Goal: Obtain resource: Download file/media

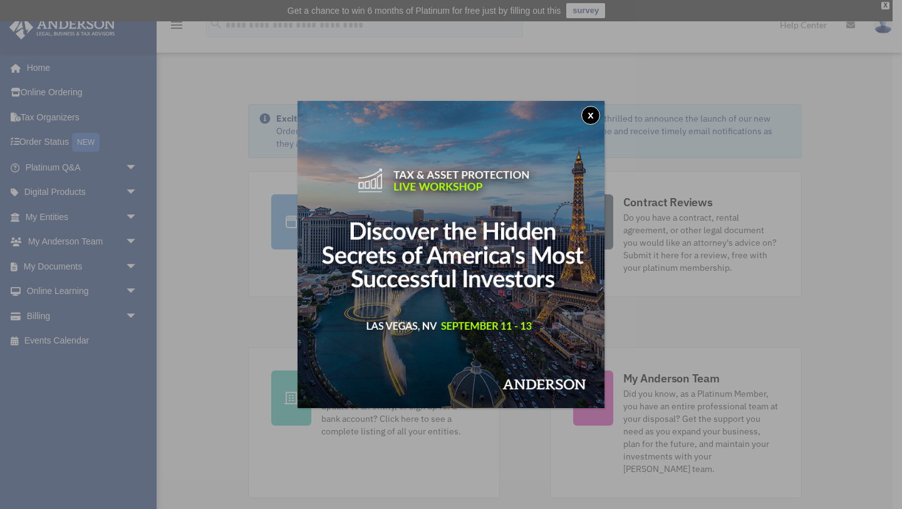
click at [593, 113] on button "x" at bounding box center [591, 115] width 19 height 19
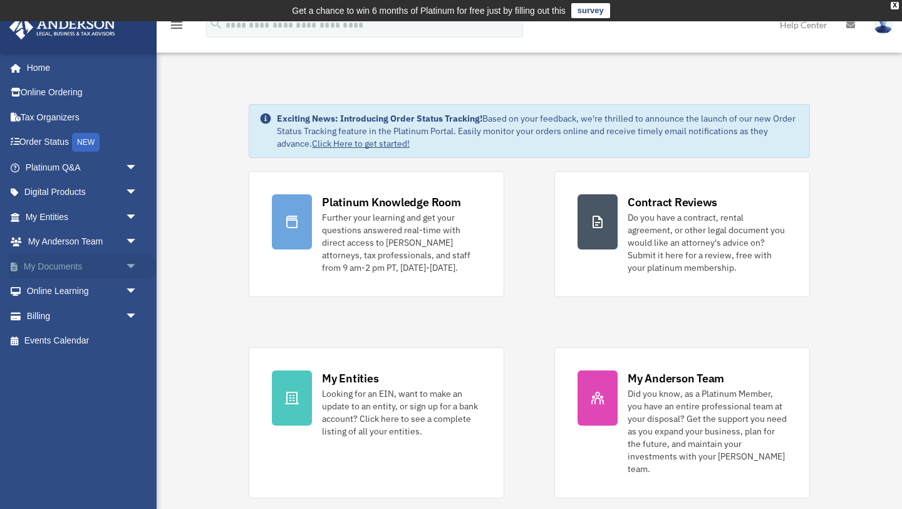
click at [131, 259] on span "arrow_drop_down" at bounding box center [137, 267] width 25 height 26
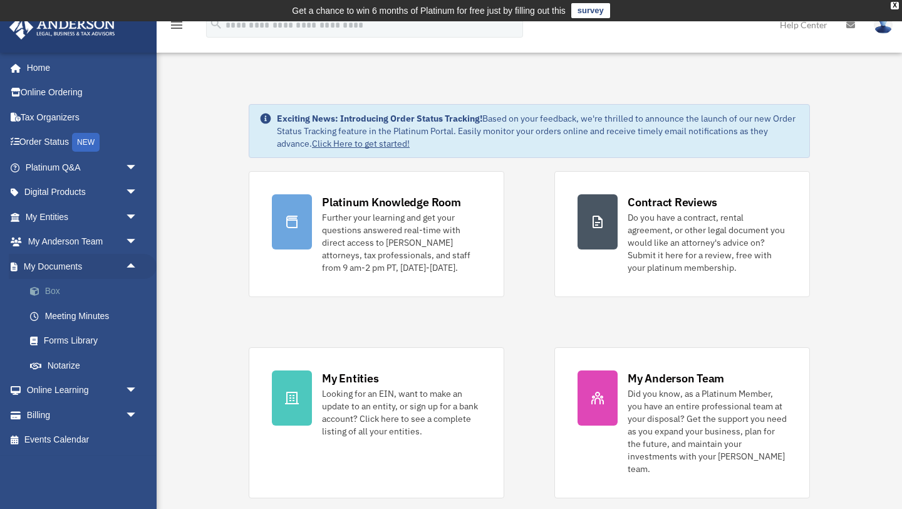
click at [44, 292] on span at bounding box center [41, 291] width 8 height 9
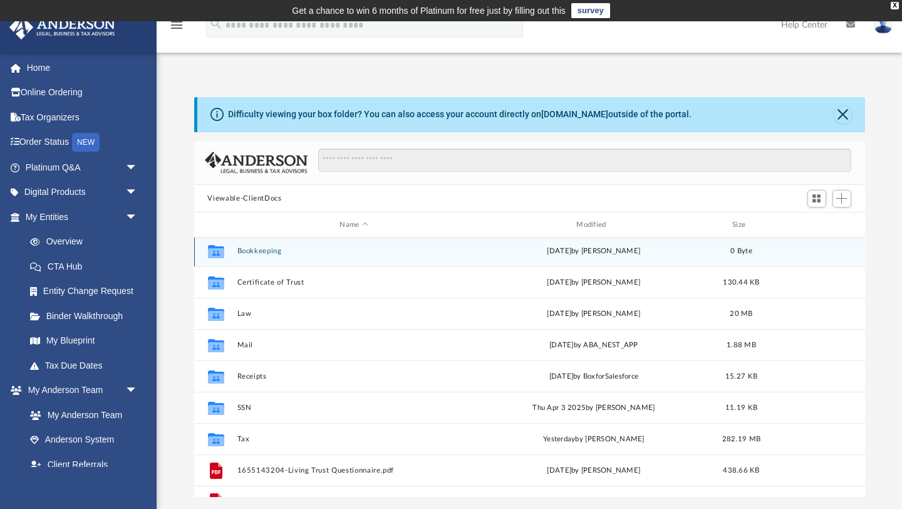
scroll to position [101, 0]
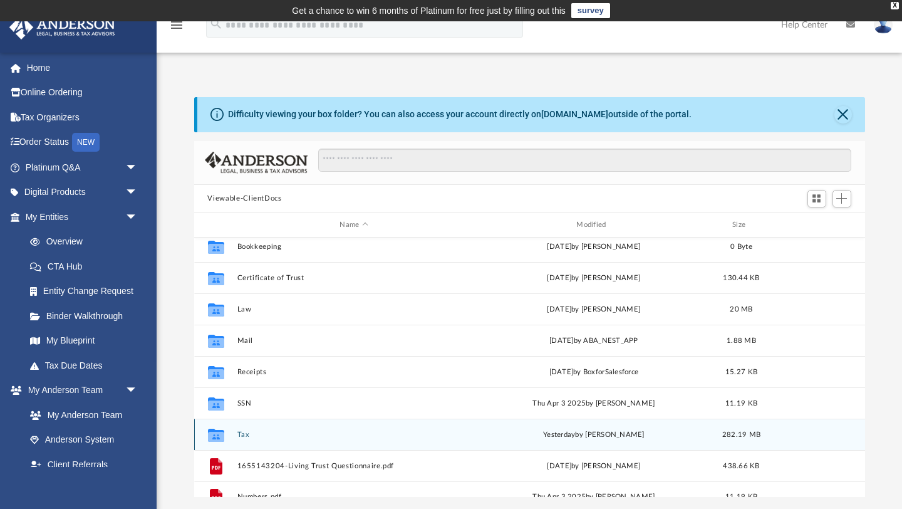
click at [243, 436] on button "Tax" at bounding box center [354, 435] width 234 height 8
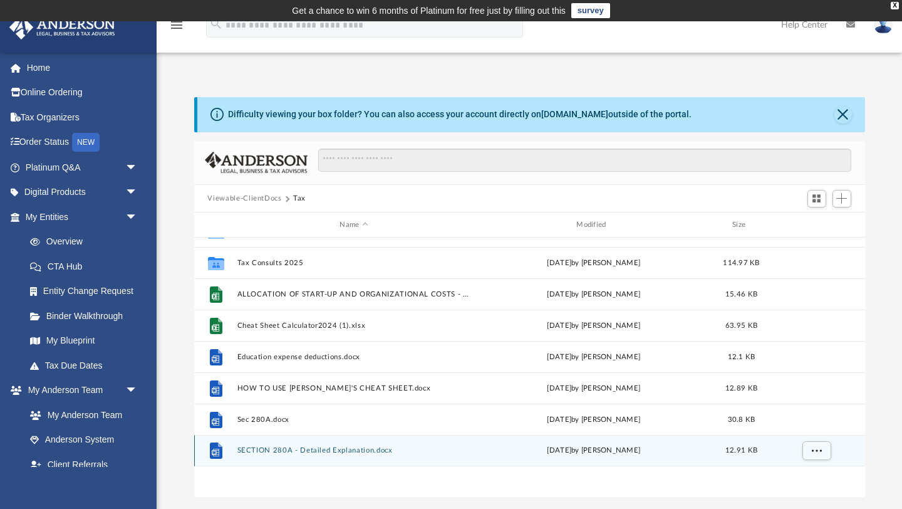
scroll to position [0, 0]
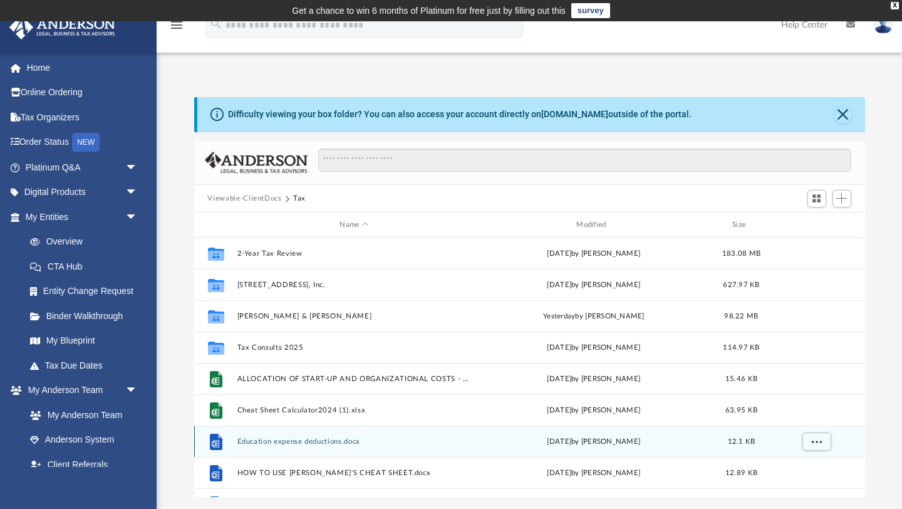
click at [243, 431] on div "File Education expense deductions.docx Mon Mar 3 2025 by Harry Sorensen 12.1 KB" at bounding box center [529, 441] width 671 height 31
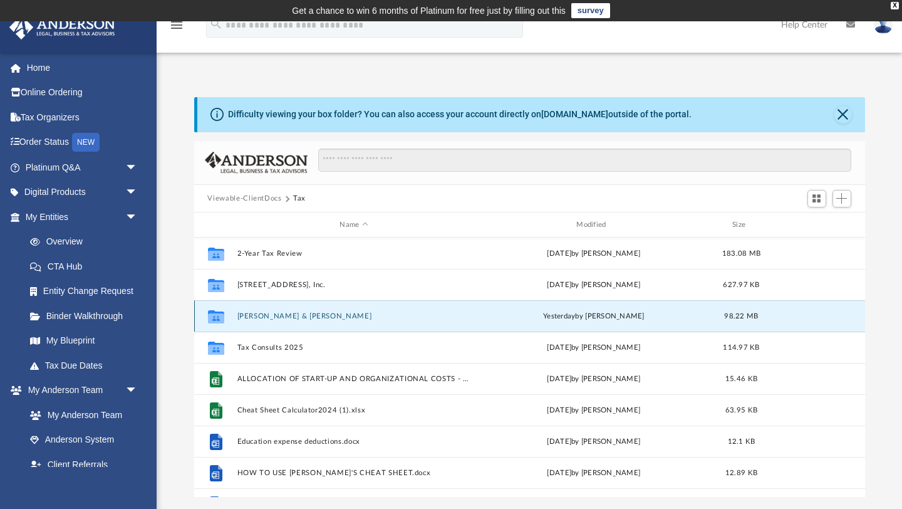
click at [254, 315] on button "Chiu, Helen Y. & Flores, John Paul" at bounding box center [354, 316] width 234 height 8
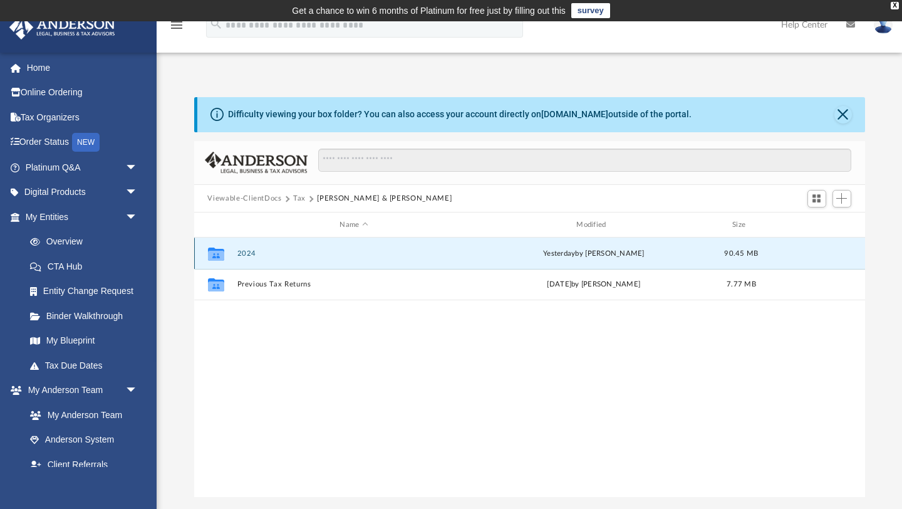
click at [249, 253] on button "2024" at bounding box center [354, 253] width 234 height 8
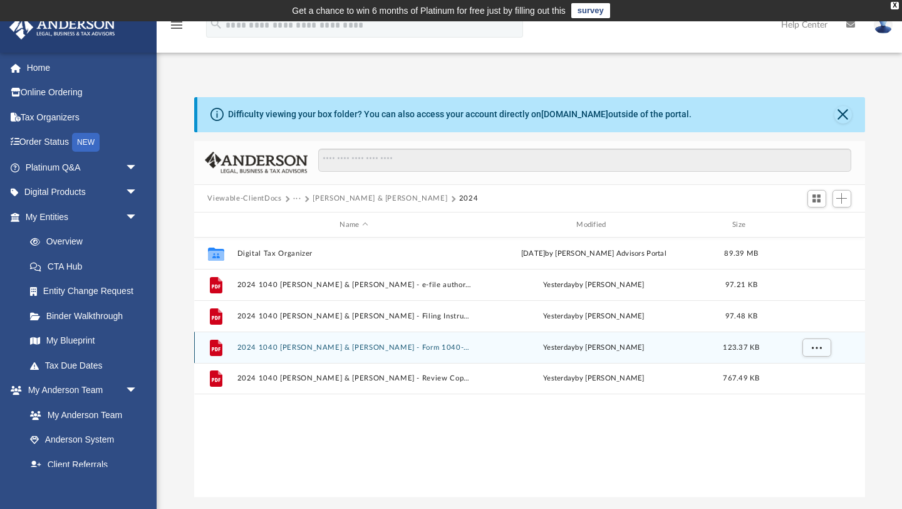
click at [243, 352] on div "File 2024 1040 Chiu, Helen Y. & Flores, John Paul - Form 1040-ES Estimated Tax …" at bounding box center [529, 347] width 671 height 31
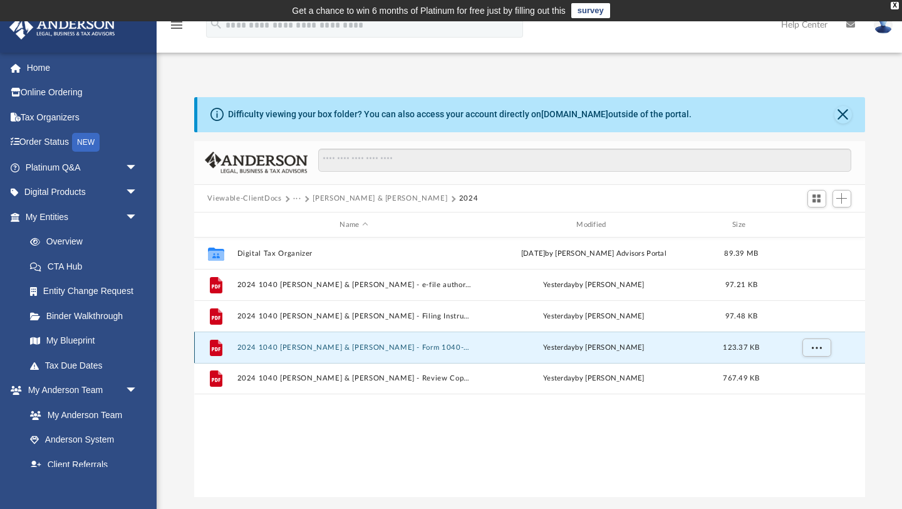
click at [314, 345] on button "2024 1040 Chiu, Helen Y. & Flores, John Paul - Form 1040-ES Estimated Tax Payme…" at bounding box center [354, 347] width 234 height 8
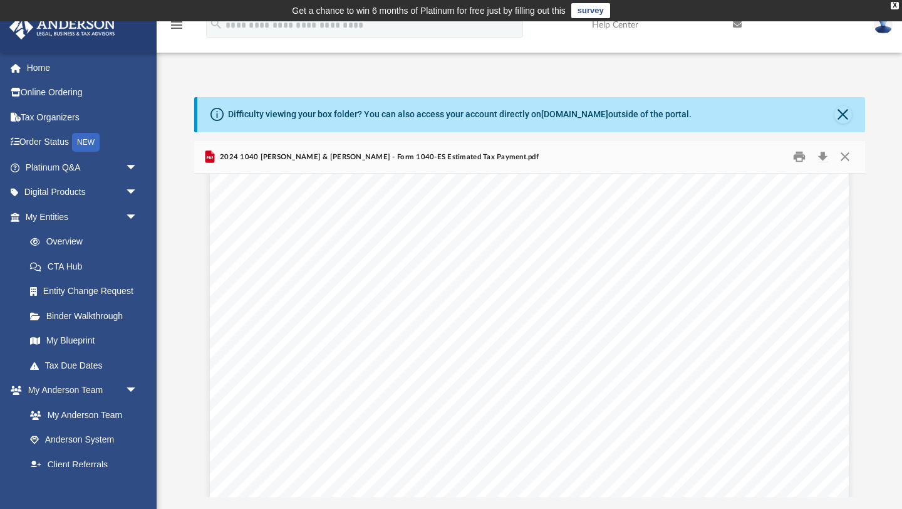
scroll to position [53, 0]
